Goal: Task Accomplishment & Management: Use online tool/utility

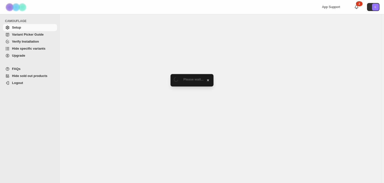
select select "******"
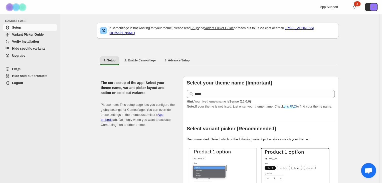
click at [46, 50] on span "Hide specific variants" at bounding box center [29, 49] width 34 height 4
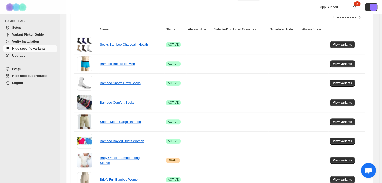
scroll to position [75, 0]
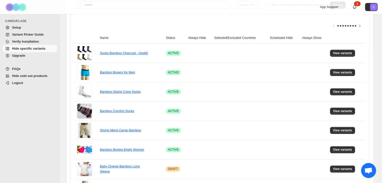
click at [333, 7] on span "Search" at bounding box center [338, 5] width 10 height 4
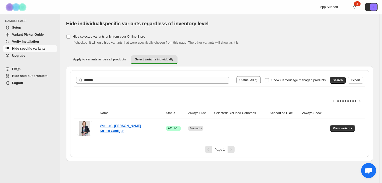
scroll to position [21, 0]
click at [343, 130] on span "View variants" at bounding box center [342, 128] width 19 height 4
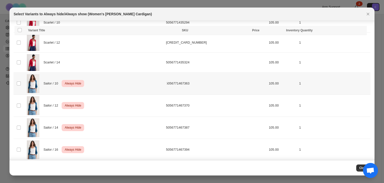
scroll to position [141, 0]
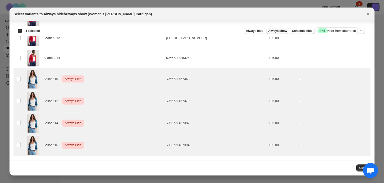
click at [268, 33] on span "Always show" at bounding box center [277, 31] width 19 height 4
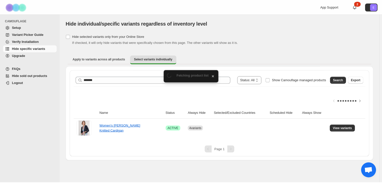
scroll to position [21, 0]
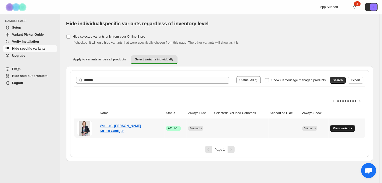
click at [342, 130] on span "View variants" at bounding box center [342, 128] width 19 height 4
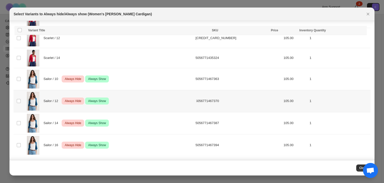
scroll to position [141, 0]
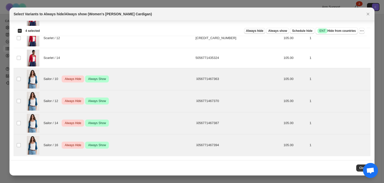
click at [246, 33] on span "Always hide" at bounding box center [254, 31] width 17 height 4
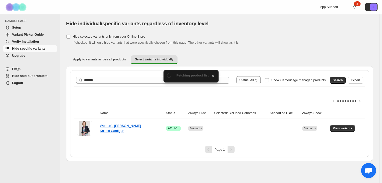
scroll to position [21, 0]
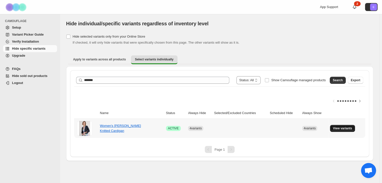
click at [346, 130] on span "View variants" at bounding box center [342, 128] width 19 height 4
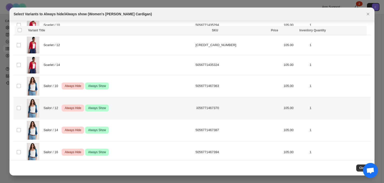
scroll to position [141, 0]
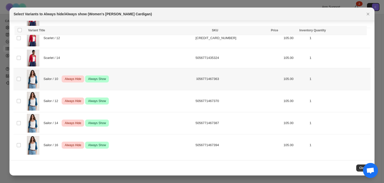
click at [212, 71] on td "5056771467363" at bounding box center [238, 79] width 88 height 22
click at [364, 31] on button "More actions" at bounding box center [362, 31] width 6 height 6
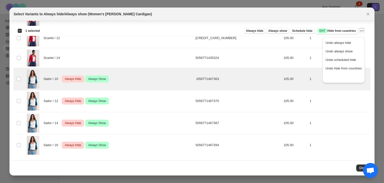
click at [364, 30] on icon "More actions" at bounding box center [362, 30] width 5 height 5
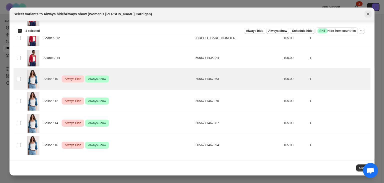
click at [369, 17] on icon "Close" at bounding box center [368, 14] width 5 height 5
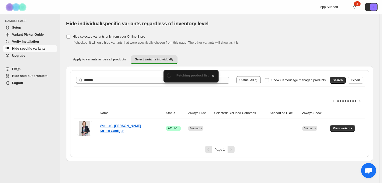
scroll to position [21, 0]
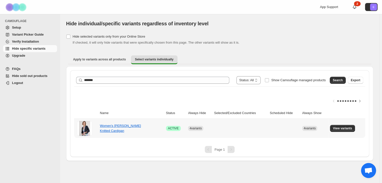
click at [200, 130] on span "4 variants" at bounding box center [195, 128] width 12 height 4
drag, startPoint x: 323, startPoint y: 105, endPoint x: 348, endPoint y: 107, distance: 24.9
click at [326, 105] on div at bounding box center [219, 100] width 291 height 13
click at [357, 103] on icon "Scroll table right one column" at bounding box center [359, 100] width 5 height 5
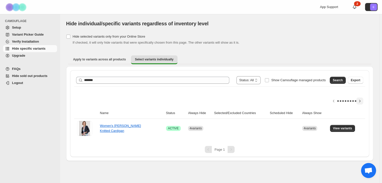
click at [357, 103] on icon "Scroll table right one column" at bounding box center [359, 100] width 5 height 5
click at [336, 78] on span "Search" at bounding box center [338, 80] width 10 height 4
click at [335, 130] on span "View variants" at bounding box center [342, 128] width 19 height 4
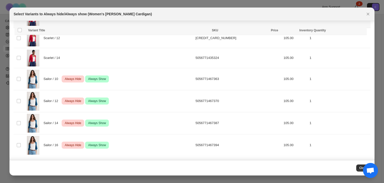
scroll to position [141, 0]
click at [180, 70] on div "Sailor / 10 Critical Always Hide Success Always Show" at bounding box center [111, 79] width 168 height 19
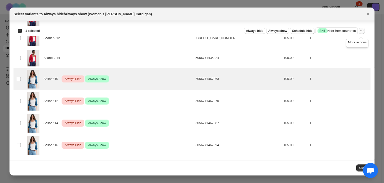
click at [362, 32] on icon "More actions" at bounding box center [362, 30] width 5 height 5
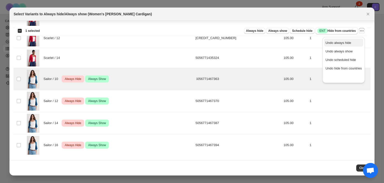
click at [341, 43] on span "Undo always hide" at bounding box center [339, 43] width 26 height 4
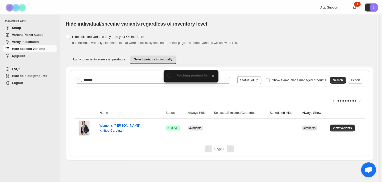
scroll to position [21, 0]
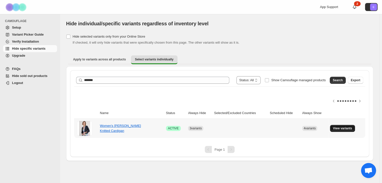
click at [352, 130] on span "View variants" at bounding box center [342, 128] width 19 height 4
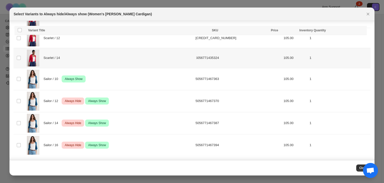
scroll to position [141, 0]
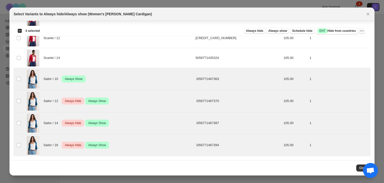
click at [364, 33] on icon "More actions" at bounding box center [362, 30] width 5 height 5
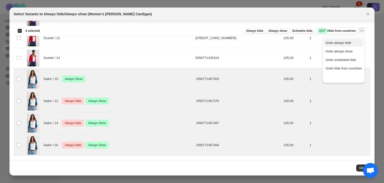
click at [348, 44] on span "Undo always hide" at bounding box center [344, 42] width 36 height 5
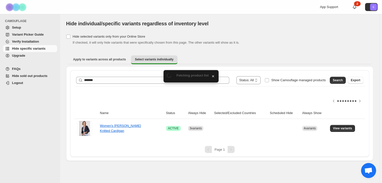
scroll to position [21, 0]
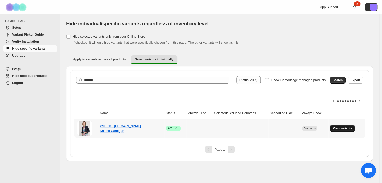
click at [349, 130] on span "View variants" at bounding box center [342, 128] width 19 height 4
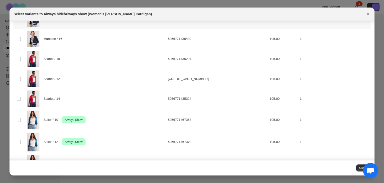
scroll to position [141, 0]
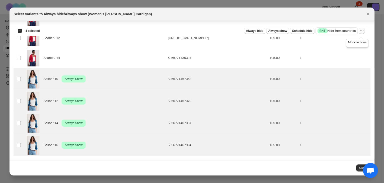
click at [361, 33] on icon "More actions" at bounding box center [362, 30] width 5 height 5
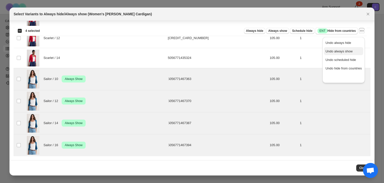
click at [347, 53] on span "Undo always show" at bounding box center [339, 51] width 27 height 4
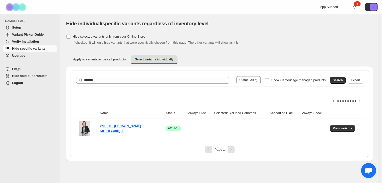
scroll to position [0, 0]
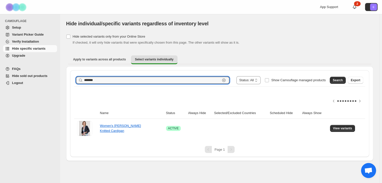
drag, startPoint x: 122, startPoint y: 99, endPoint x: 91, endPoint y: 88, distance: 32.8
click at [92, 91] on div "**********" at bounding box center [219, 113] width 299 height 87
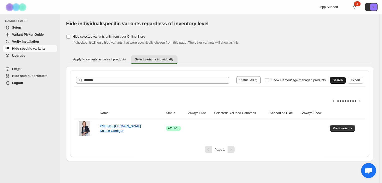
drag, startPoint x: 330, startPoint y: 96, endPoint x: 323, endPoint y: 109, distance: 14.8
click at [330, 84] on button "Search" at bounding box center [338, 80] width 16 height 7
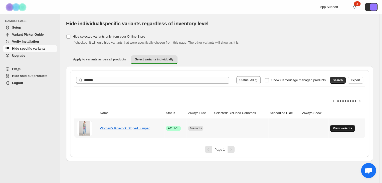
click at [337, 130] on span "View variants" at bounding box center [342, 128] width 19 height 4
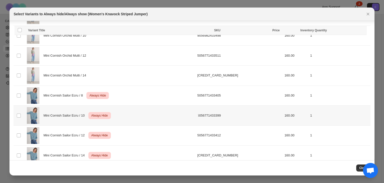
scroll to position [71, 0]
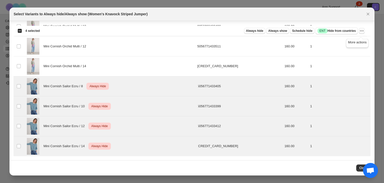
click at [361, 31] on icon "More actions" at bounding box center [362, 30] width 5 height 5
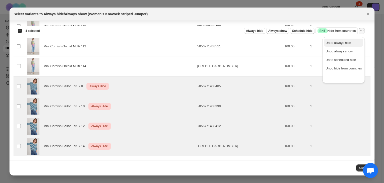
click at [344, 45] on span "Undo always hide" at bounding box center [339, 43] width 26 height 4
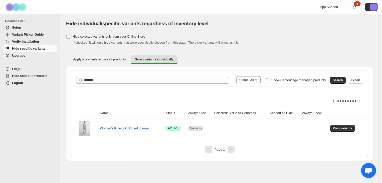
scroll to position [21, 0]
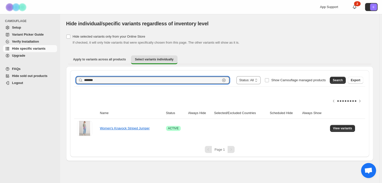
drag, startPoint x: 133, startPoint y: 77, endPoint x: 78, endPoint y: 77, distance: 55.0
click at [78, 77] on div "**********" at bounding box center [219, 87] width 319 height 147
click at [333, 80] on span "Search" at bounding box center [338, 80] width 10 height 4
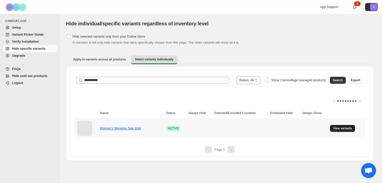
click at [343, 130] on span "View variants" at bounding box center [342, 128] width 19 height 4
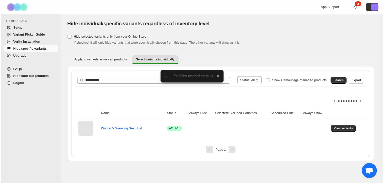
scroll to position [0, 0]
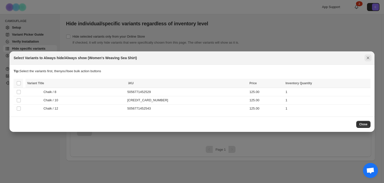
click at [367, 56] on icon "Close" at bounding box center [368, 57] width 3 height 3
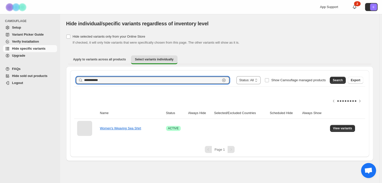
drag, startPoint x: 135, startPoint y: 97, endPoint x: 91, endPoint y: 96, distance: 43.6
click at [91, 97] on div "**********" at bounding box center [219, 113] width 299 height 87
type input "*********"
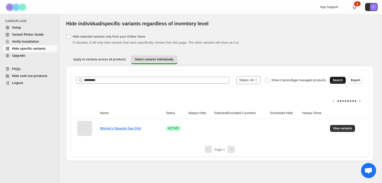
click at [333, 82] on span "Search" at bounding box center [338, 80] width 10 height 4
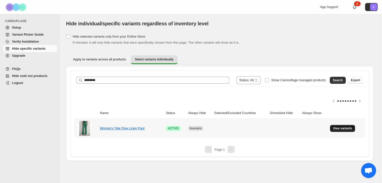
click at [345, 130] on span "View variants" at bounding box center [342, 128] width 19 height 4
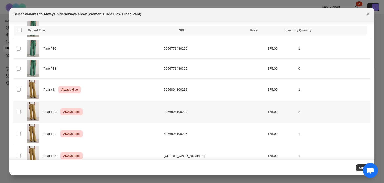
scroll to position [125, 0]
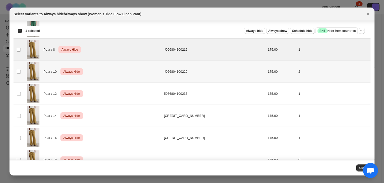
click at [21, 74] on span ":r6n:" at bounding box center [19, 71] width 5 height 5
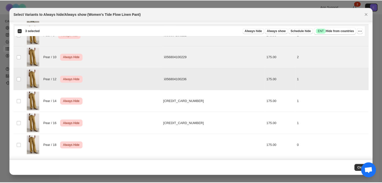
scroll to position [165, 0]
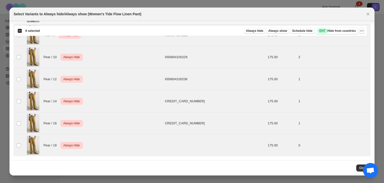
click at [361, 33] on icon "More actions" at bounding box center [362, 30] width 5 height 5
click at [346, 44] on span "Undo always hide" at bounding box center [339, 43] width 26 height 4
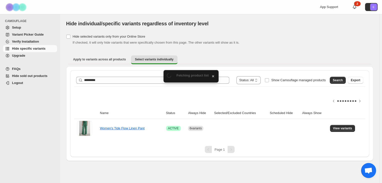
scroll to position [21, 0]
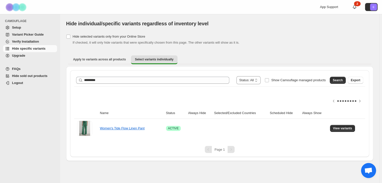
click at [253, 55] on ul "Apply to variants across all products Select variants individually More views" at bounding box center [219, 59] width 303 height 9
